Goal: Task Accomplishment & Management: Use online tool/utility

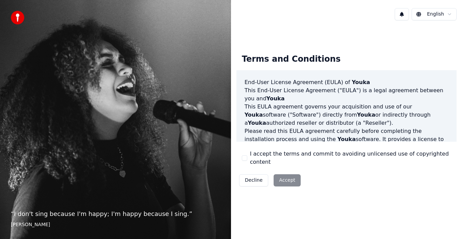
click at [246, 158] on button "I accept the terms and commit to avoiding unlicensed use of copyrighted content" at bounding box center [244, 157] width 5 height 5
click at [284, 175] on button "Accept" at bounding box center [287, 180] width 27 height 12
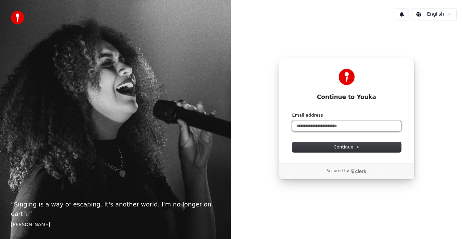
click at [351, 125] on input "Email address" at bounding box center [346, 126] width 109 height 10
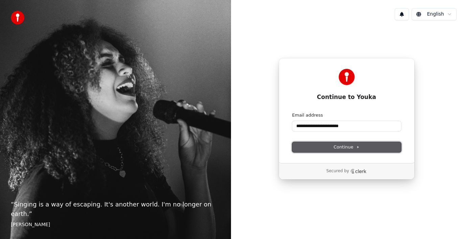
click at [380, 146] on button "Continue" at bounding box center [346, 147] width 109 height 10
type input "**********"
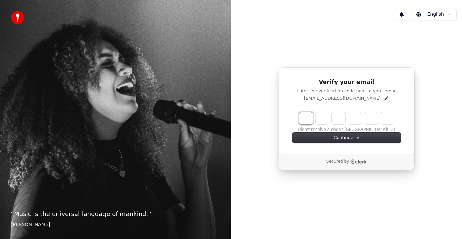
click at [304, 119] on input "Enter verification code" at bounding box center [354, 118] width 108 height 12
type input "******"
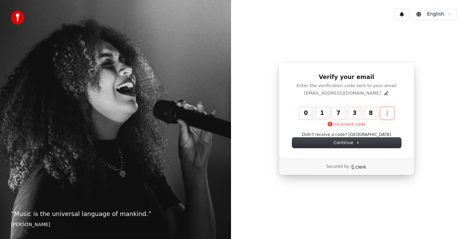
type input "******"
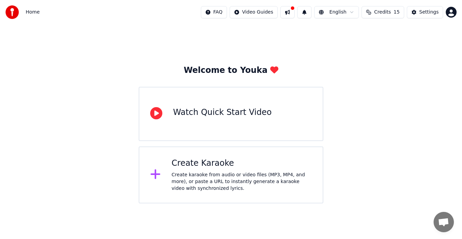
click at [162, 114] on div at bounding box center [159, 114] width 18 height 14
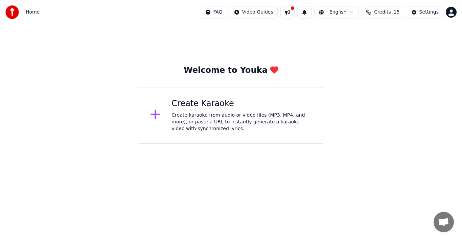
click at [156, 115] on icon at bounding box center [156, 115] width 10 height 10
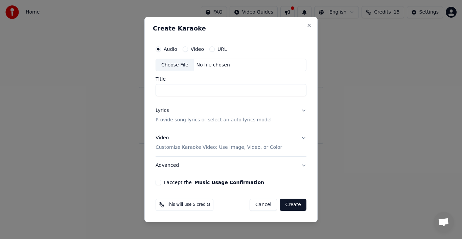
click at [186, 48] on button "Video" at bounding box center [185, 48] width 5 height 5
click at [305, 138] on button "Video Customize Karaoke Video: Use Image, Video, or Color" at bounding box center [231, 142] width 151 height 27
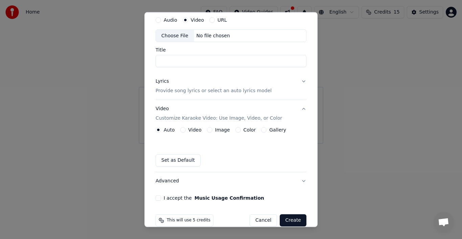
scroll to position [35, 0]
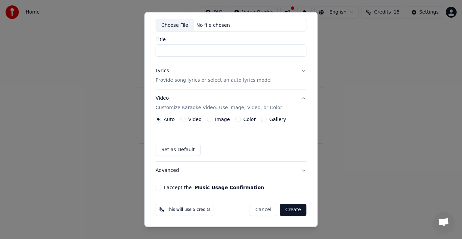
click at [181, 116] on button "Video" at bounding box center [182, 118] width 5 height 5
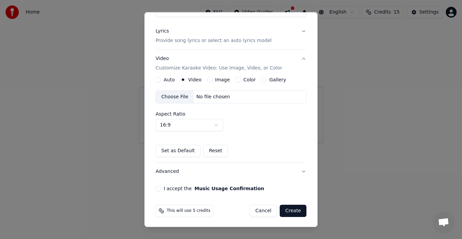
scroll to position [75, 0]
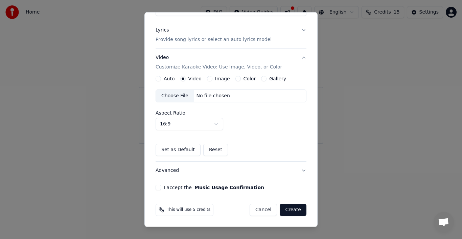
click at [155, 188] on div "Audio Video URL Choose File No file chosen Title Lyrics Provide song lyrics or …" at bounding box center [231, 76] width 156 height 234
click at [159, 186] on button "I accept the Music Usage Confirmation" at bounding box center [158, 186] width 5 height 5
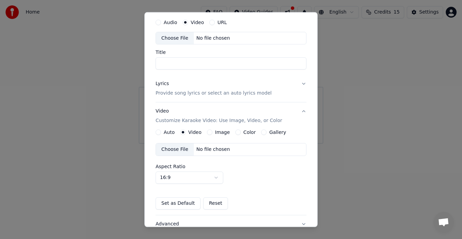
scroll to position [34, 0]
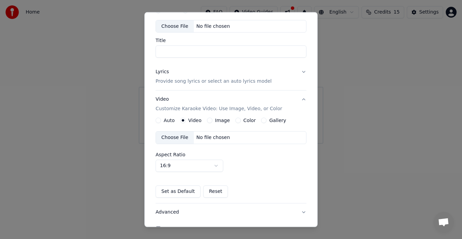
click at [172, 138] on div "Choose File" at bounding box center [175, 137] width 38 height 12
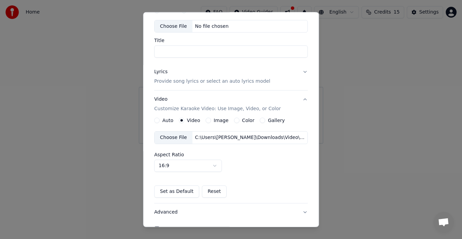
click at [175, 50] on input "Title" at bounding box center [231, 51] width 154 height 12
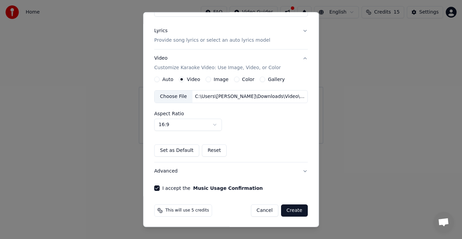
scroll to position [75, 0]
type input "********"
click at [288, 212] on button "Create" at bounding box center [294, 209] width 27 height 12
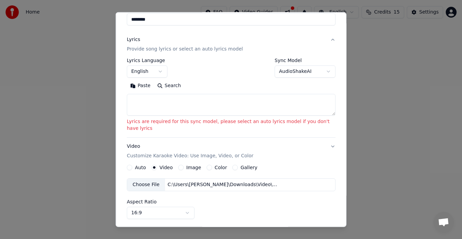
scroll to position [72, 0]
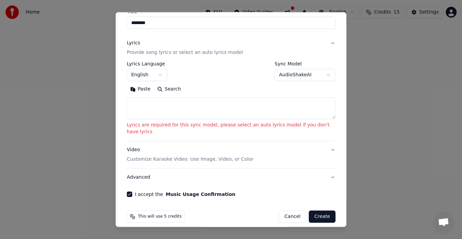
click at [159, 108] on textarea at bounding box center [231, 108] width 209 height 22
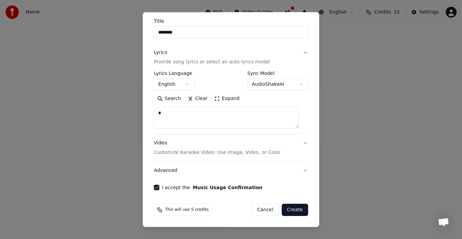
scroll to position [63, 0]
type textarea "********"
click at [287, 213] on button "Create" at bounding box center [295, 209] width 27 height 12
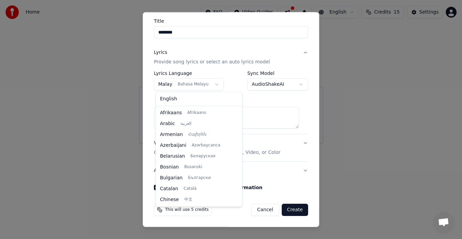
click at [214, 84] on body "**********" at bounding box center [231, 72] width 462 height 144
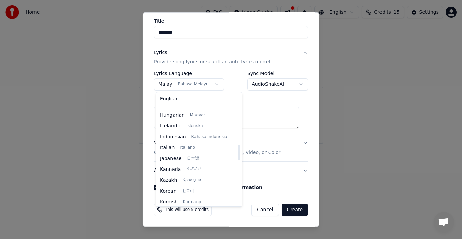
scroll to position [237, 0]
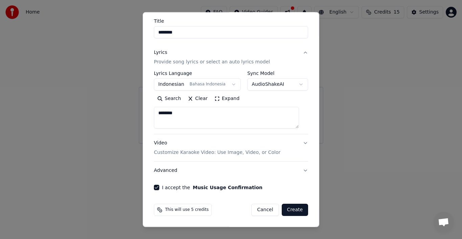
click at [293, 212] on button "Create" at bounding box center [295, 209] width 27 height 12
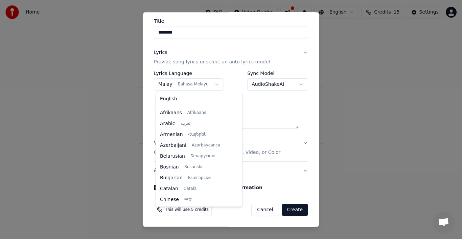
click at [213, 82] on body "**********" at bounding box center [231, 72] width 462 height 144
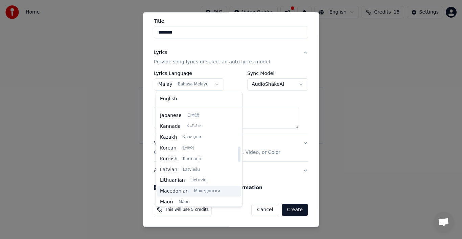
scroll to position [215, 0]
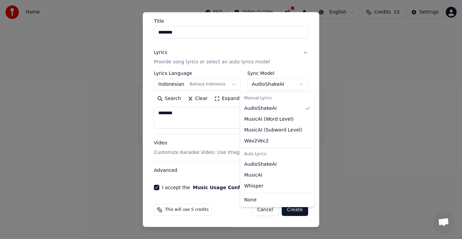
click at [293, 82] on body "**********" at bounding box center [231, 72] width 462 height 144
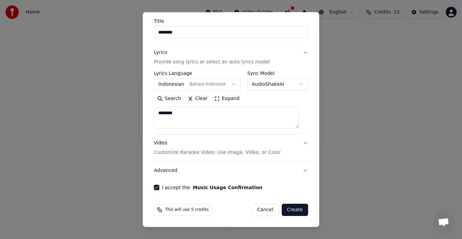
click at [293, 82] on body "**********" at bounding box center [231, 72] width 462 height 144
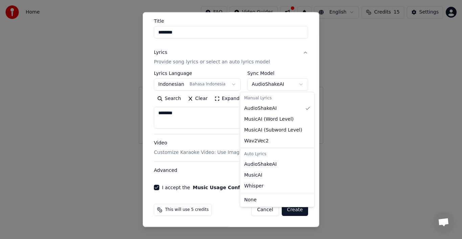
click at [293, 82] on body "**********" at bounding box center [231, 72] width 462 height 144
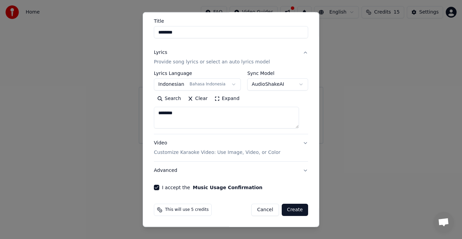
click at [293, 82] on body "**********" at bounding box center [231, 72] width 462 height 144
click at [290, 210] on button "Create" at bounding box center [295, 209] width 27 height 12
select select "**"
click at [291, 210] on button "Create" at bounding box center [295, 209] width 27 height 12
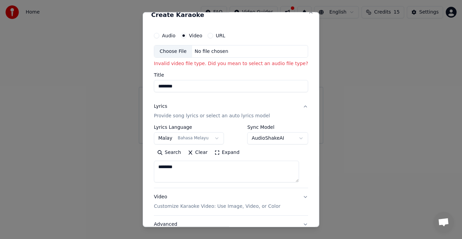
scroll to position [0, 0]
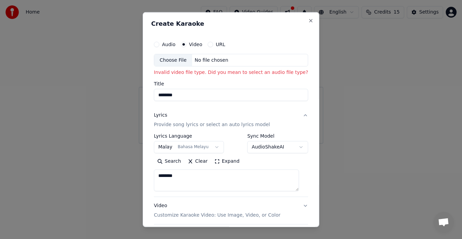
click at [171, 65] on div "Choose File" at bounding box center [173, 60] width 38 height 12
type input "**********"
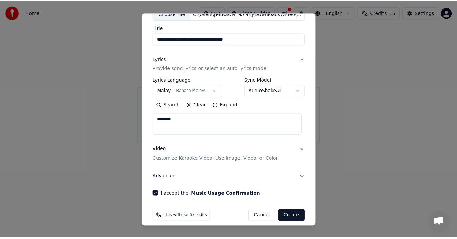
scroll to position [53, 0]
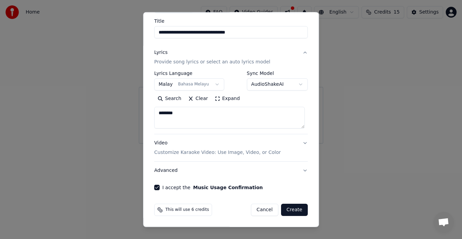
click at [292, 210] on button "Create" at bounding box center [294, 209] width 27 height 12
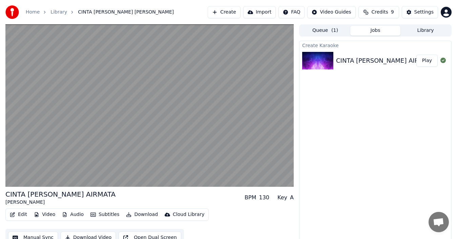
scroll to position [7, 0]
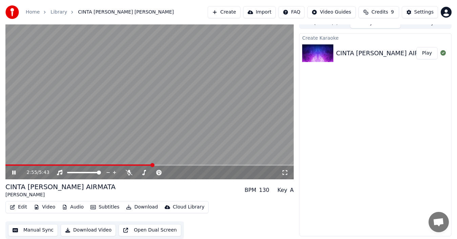
click at [13, 171] on icon at bounding box center [13, 172] width 3 height 4
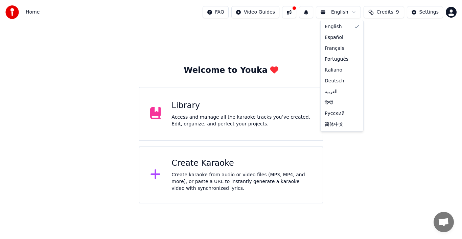
click at [353, 12] on html "Home FAQ Video Guides English Credits 9 Settings Welcome to Youka Library Acces…" at bounding box center [231, 101] width 462 height 203
click at [348, 12] on html "Home FAQ Video Guides English Credits 9 Settings Welcome to Youka Library Acces…" at bounding box center [231, 101] width 462 height 203
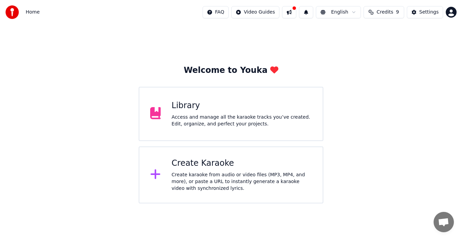
click at [193, 104] on div "Library" at bounding box center [242, 105] width 140 height 11
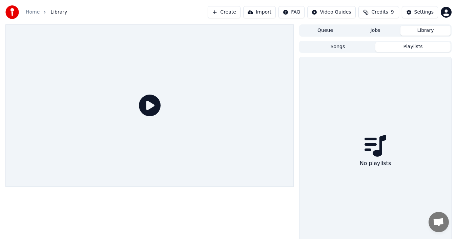
click at [416, 47] on button "Playlists" at bounding box center [412, 47] width 75 height 10
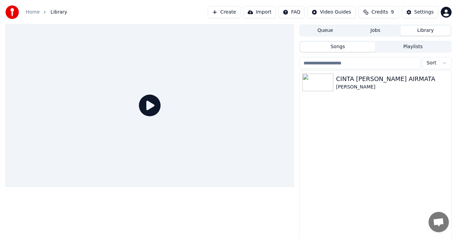
click at [330, 48] on button "Songs" at bounding box center [337, 47] width 75 height 10
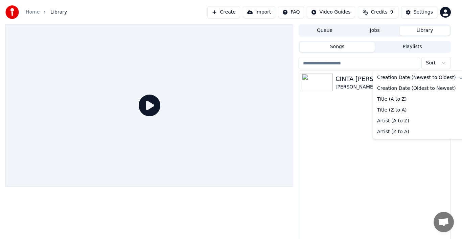
click at [445, 62] on html "Home Library Create Import FAQ Video Guides Credits 9 Settings Queue Jobs Libra…" at bounding box center [231, 119] width 462 height 239
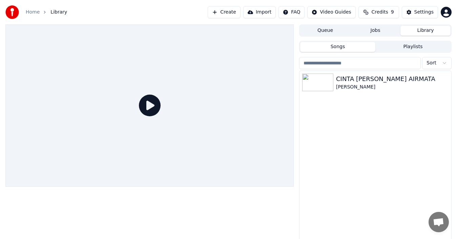
click at [445, 62] on html "Home Library Create Import FAQ Video Guides Credits 9 Settings Queue Jobs Libra…" at bounding box center [228, 119] width 457 height 239
click at [151, 106] on icon at bounding box center [150, 105] width 22 height 22
click at [149, 106] on icon at bounding box center [150, 105] width 22 height 22
click at [335, 84] on div at bounding box center [319, 82] width 34 height 18
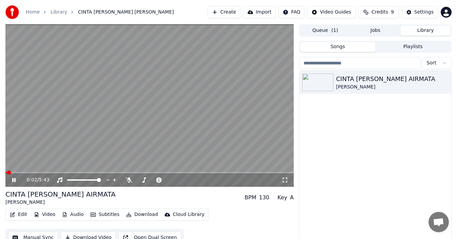
click at [32, 171] on video at bounding box center [149, 105] width 288 height 162
click at [33, 172] on span at bounding box center [149, 172] width 288 height 1
click at [14, 179] on icon at bounding box center [14, 179] width 4 height 5
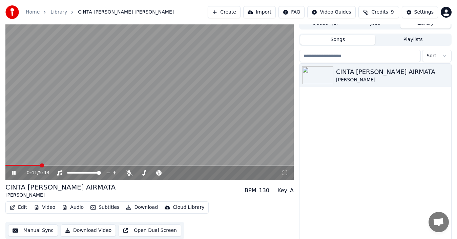
scroll to position [11, 0]
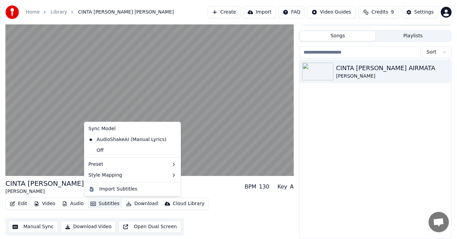
click at [94, 203] on button "Subtitles" at bounding box center [105, 203] width 34 height 9
click at [107, 152] on div "Off" at bounding box center [132, 150] width 93 height 11
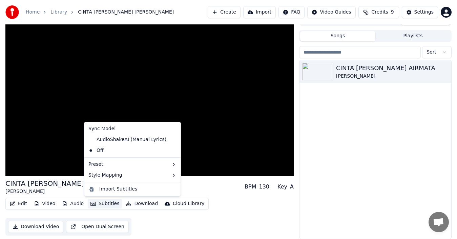
click at [93, 202] on icon "button" at bounding box center [92, 203] width 5 height 5
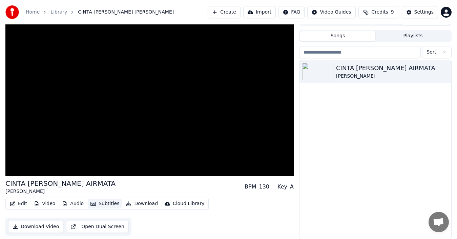
click at [93, 202] on icon "button" at bounding box center [92, 203] width 5 height 5
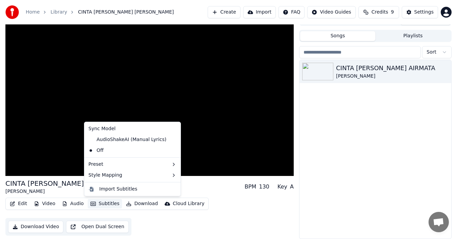
click at [93, 202] on icon "button" at bounding box center [92, 203] width 5 height 5
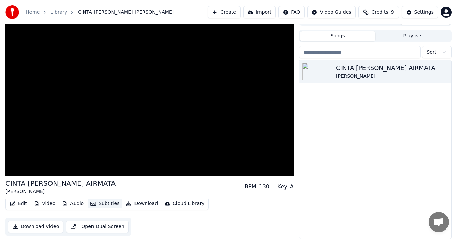
click at [93, 202] on icon "button" at bounding box center [92, 203] width 5 height 5
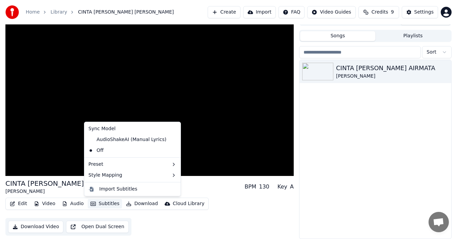
click at [96, 201] on button "Subtitles" at bounding box center [105, 203] width 34 height 9
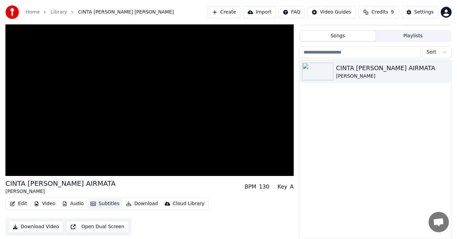
click at [96, 201] on button "Subtitles" at bounding box center [105, 203] width 34 height 9
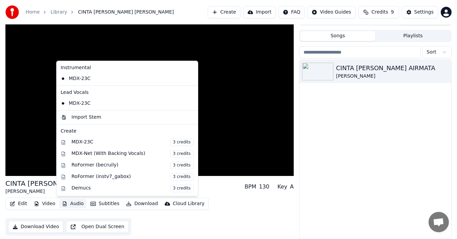
click at [67, 203] on button "Audio" at bounding box center [72, 203] width 27 height 9
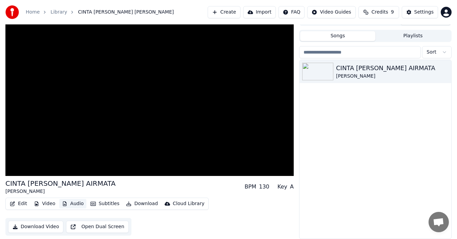
click at [67, 203] on button "Audio" at bounding box center [72, 203] width 27 height 9
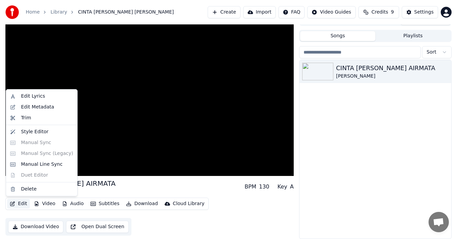
click at [20, 207] on button "Edit" at bounding box center [18, 203] width 23 height 9
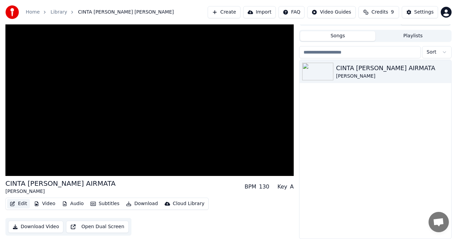
click at [20, 207] on button "Edit" at bounding box center [18, 203] width 23 height 9
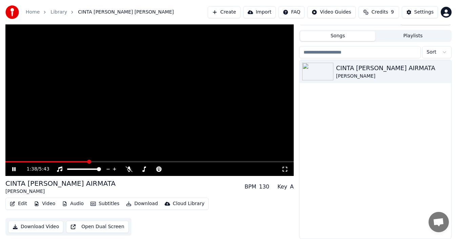
click at [12, 174] on div "1:38 / 5:43" at bounding box center [149, 169] width 288 height 14
click at [15, 167] on icon at bounding box center [13, 169] width 3 height 4
